Goal: Task Accomplishment & Management: Manage account settings

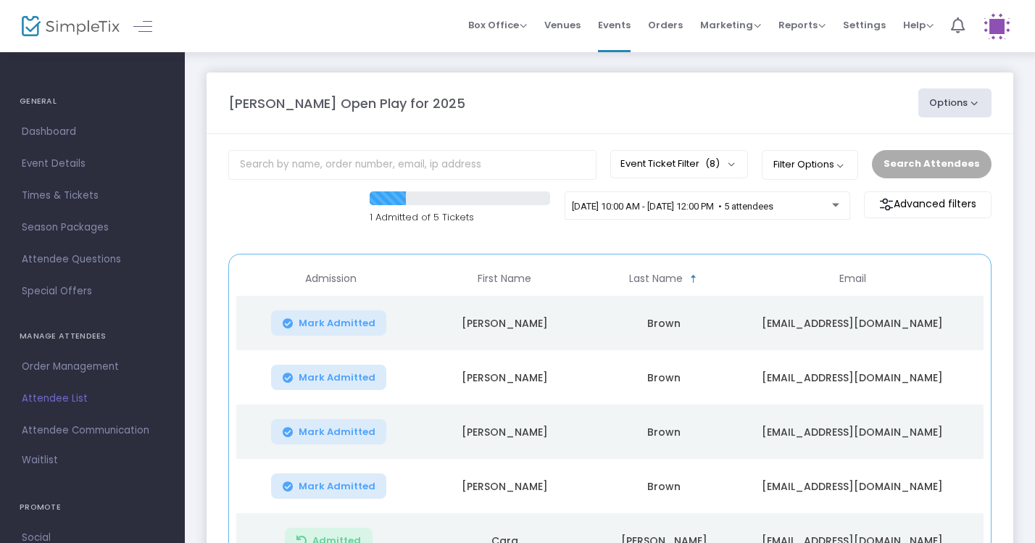
click at [831, 213] on div "[DATE] 10:00 AM - [DATE] 12:00 PM • 5 attendees" at bounding box center [707, 209] width 270 height 20
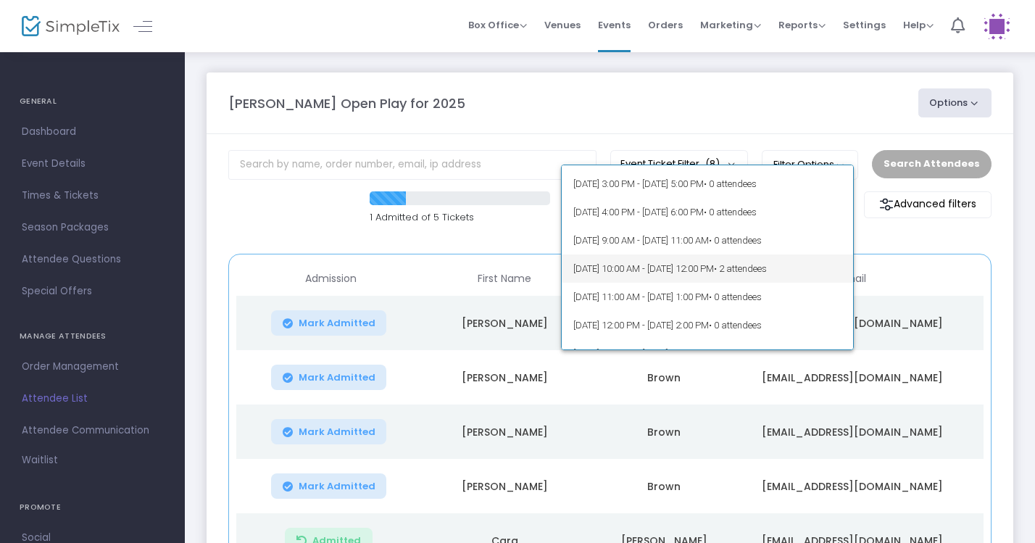
scroll to position [162, 0]
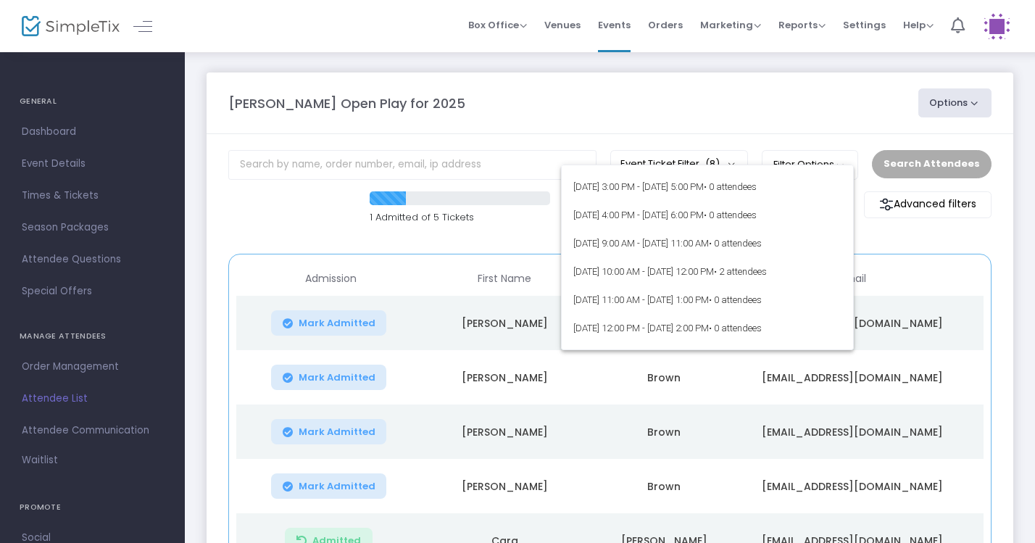
click at [733, 127] on div at bounding box center [517, 271] width 1035 height 543
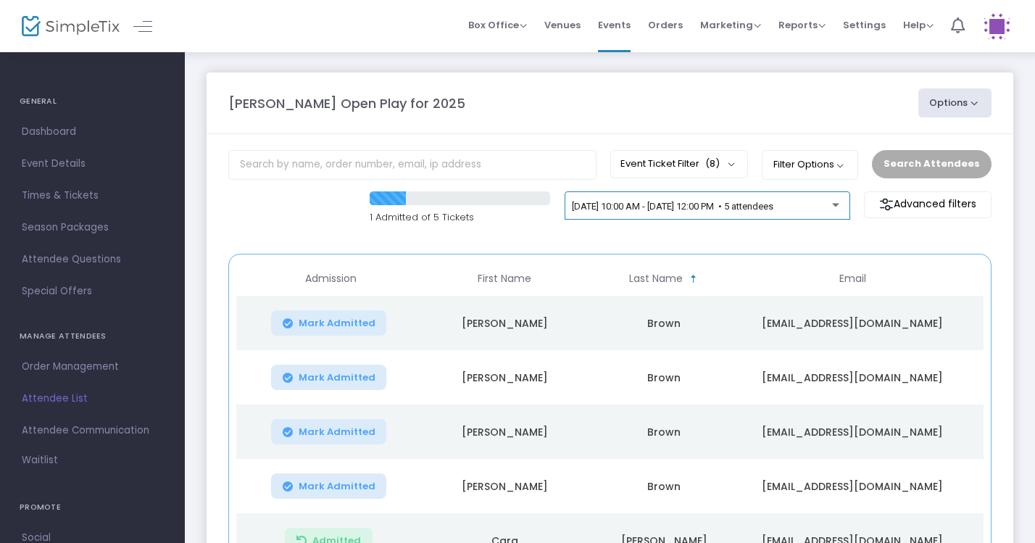
click at [775, 216] on div "[DATE] 10:00 AM - [DATE] 12:00 PM • 5 attendees" at bounding box center [707, 209] width 270 height 20
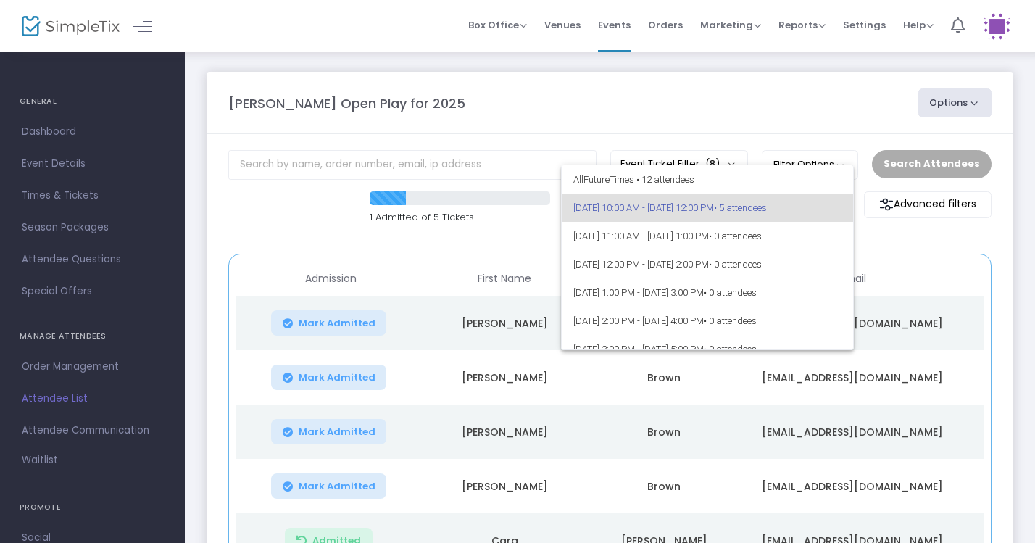
click at [750, 95] on div at bounding box center [517, 271] width 1035 height 543
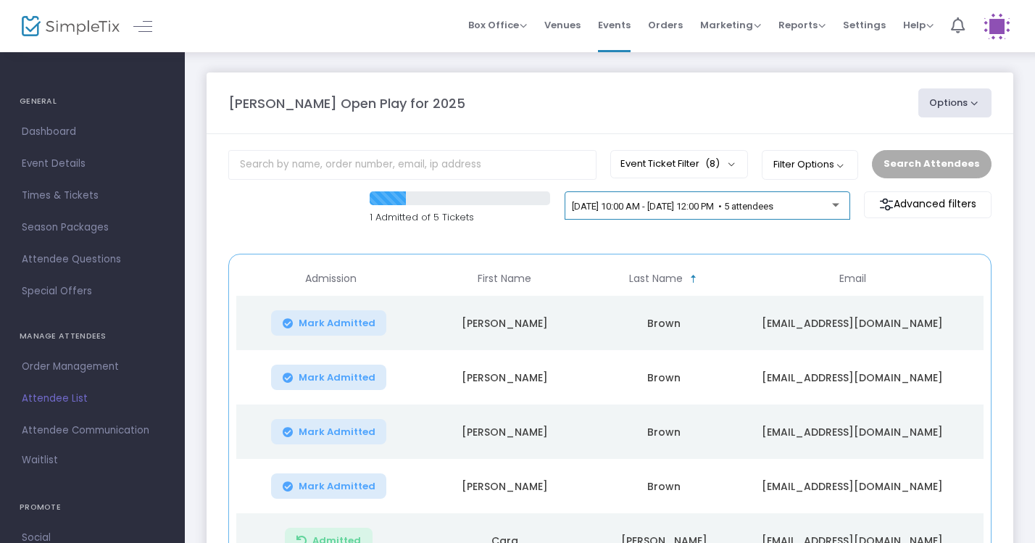
click at [828, 215] on div "[DATE] 10:00 AM - [DATE] 12:00 PM • 5 attendees" at bounding box center [707, 209] width 270 height 20
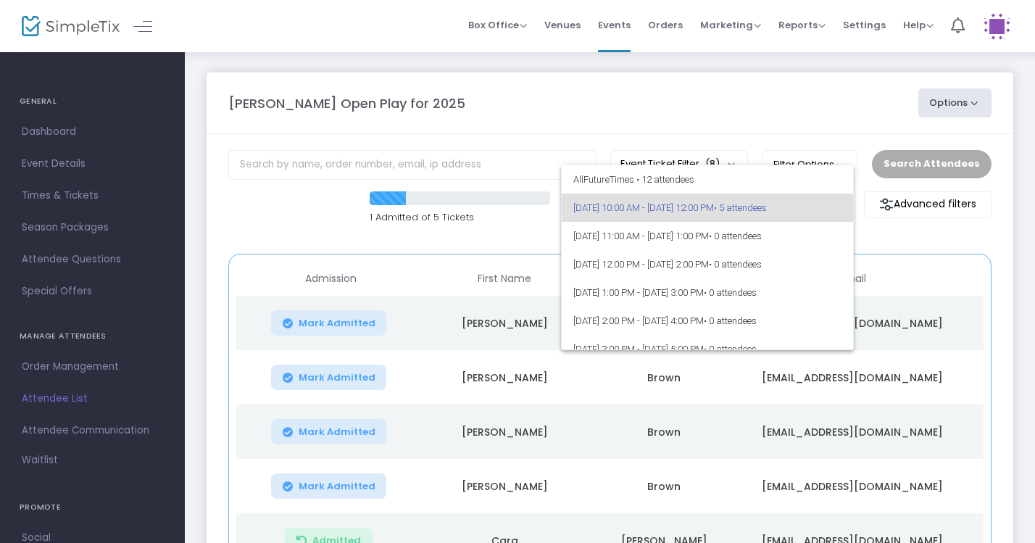
click at [699, 87] on div at bounding box center [517, 271] width 1035 height 543
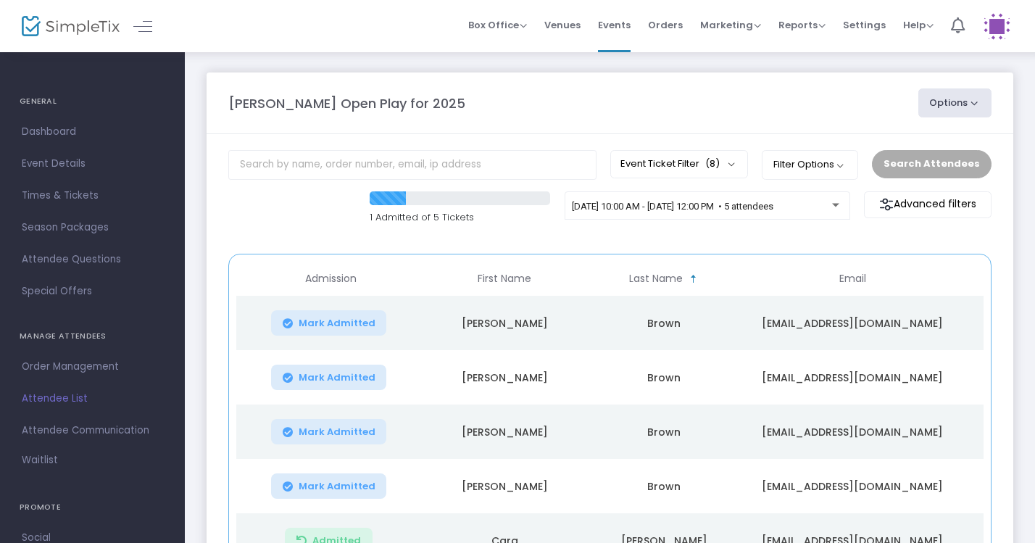
click at [772, 193] on div "[DATE] 10:00 AM - [DATE] 12:00 PM • 5 attendees" at bounding box center [706, 205] width 285 height 29
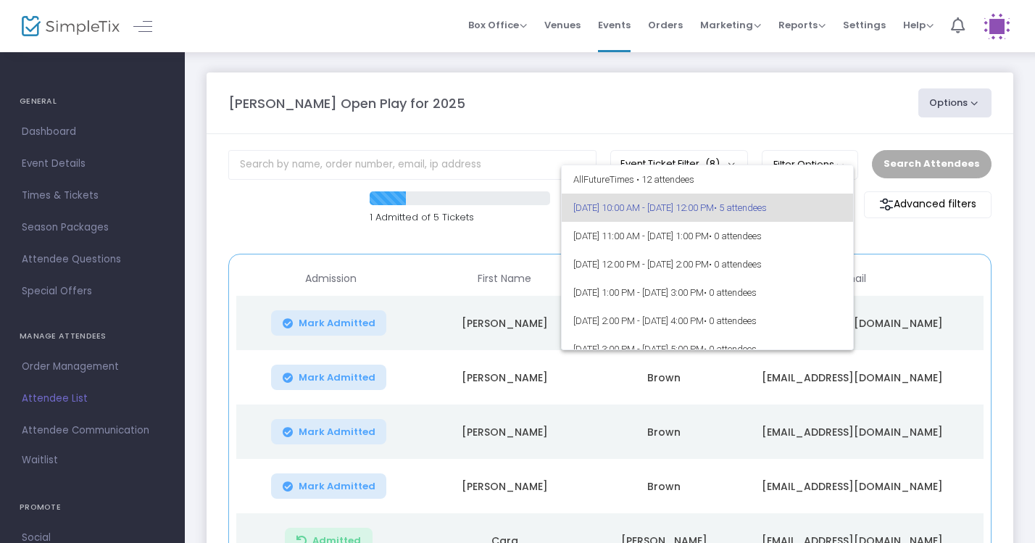
click at [743, 81] on div at bounding box center [517, 271] width 1035 height 543
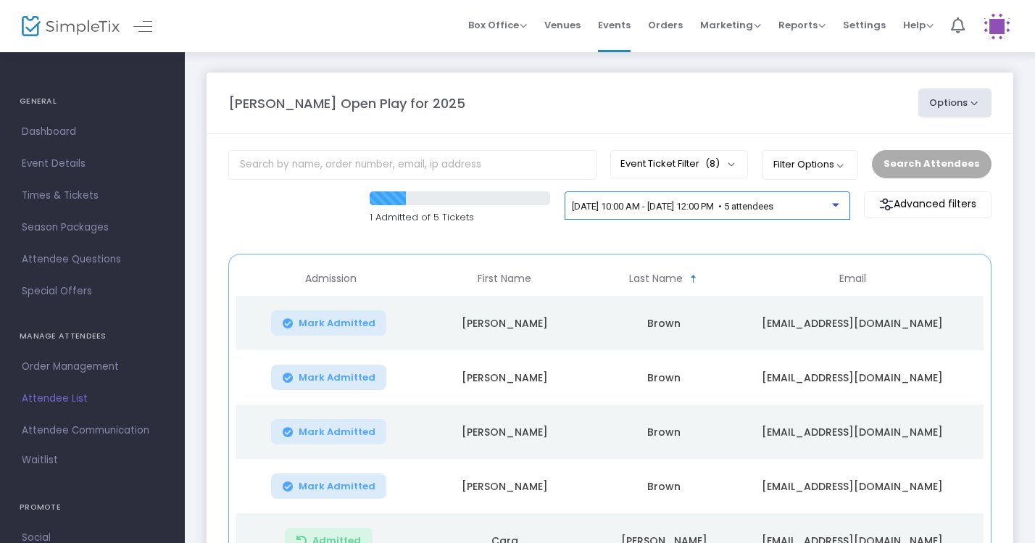
click at [741, 212] on div "[DATE] 10:00 AM - [DATE] 12:00 PM • 5 attendees" at bounding box center [702, 206] width 260 height 11
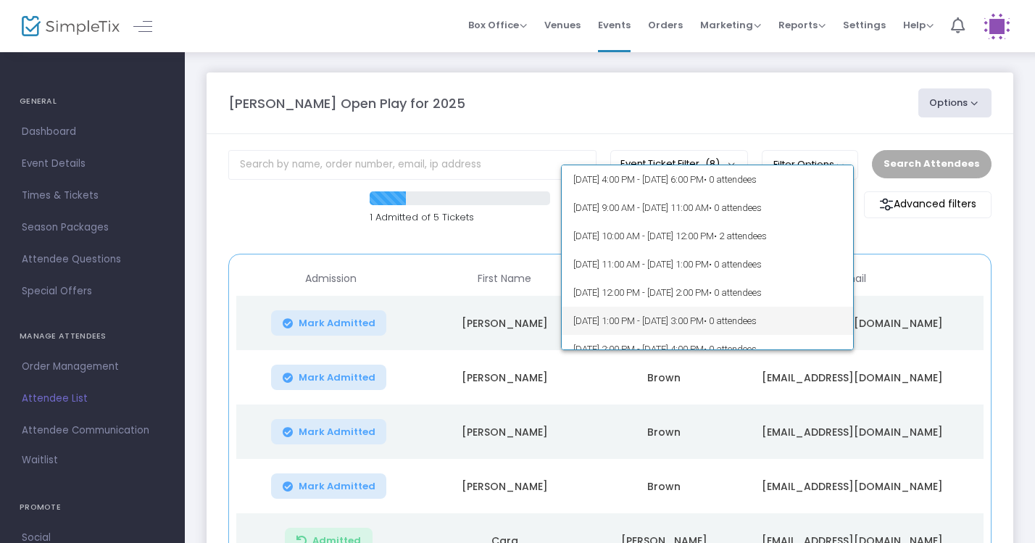
scroll to position [187, 0]
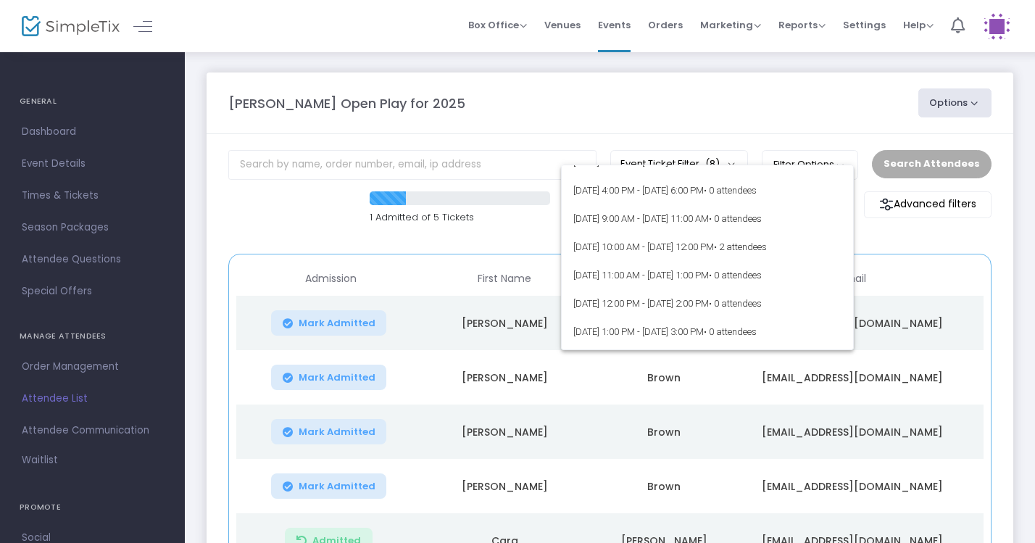
click at [667, 122] on div at bounding box center [517, 271] width 1035 height 543
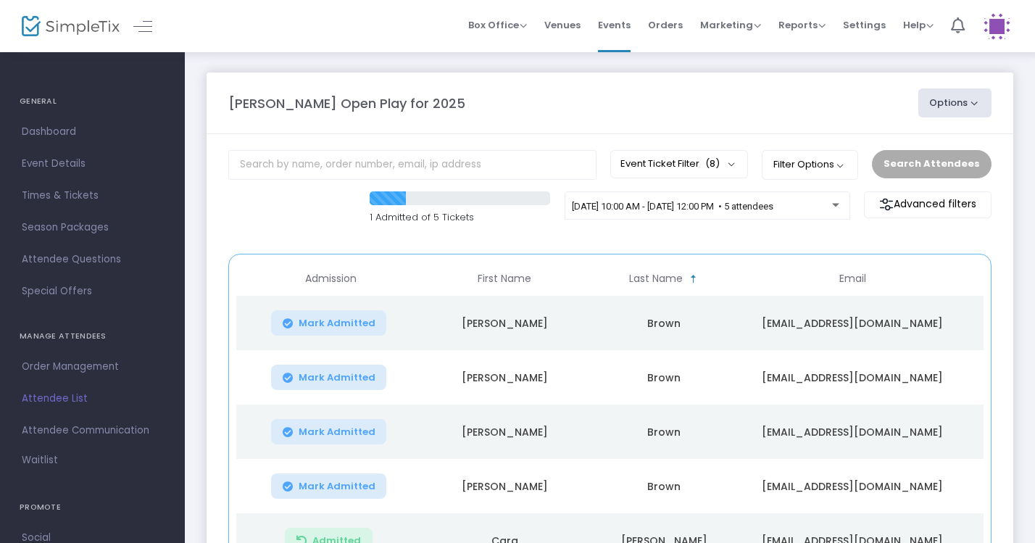
scroll to position [0, 0]
click at [353, 328] on span "Mark Admitted" at bounding box center [337, 323] width 77 height 12
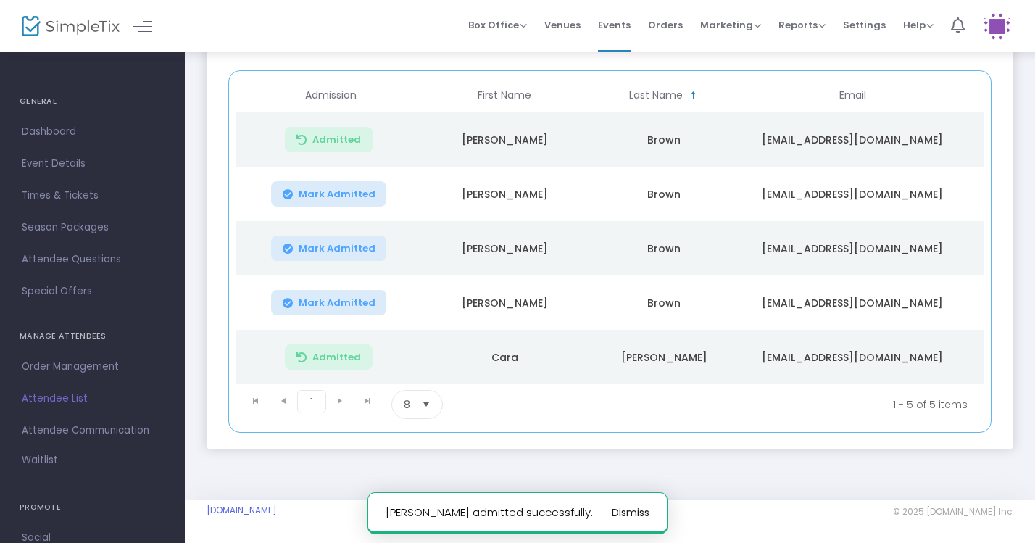
scroll to position [188, 0]
